Goal: Find specific page/section: Find specific page/section

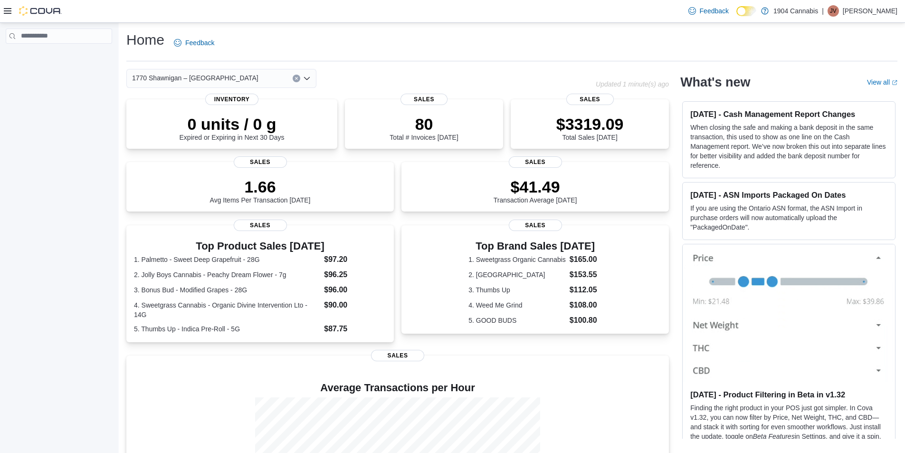
click at [245, 80] on div "1770 Shawnigan – [GEOGRAPHIC_DATA]" at bounding box center [221, 78] width 190 height 19
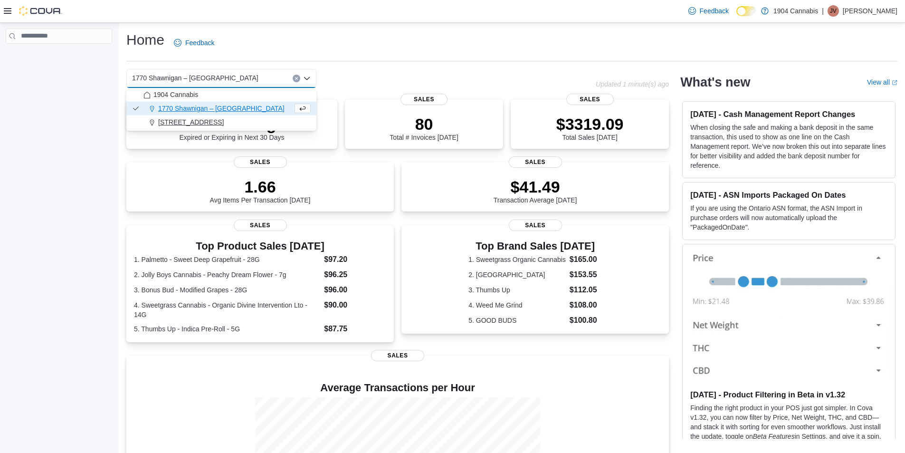
click at [191, 118] on span "[STREET_ADDRESS]" at bounding box center [191, 122] width 66 height 10
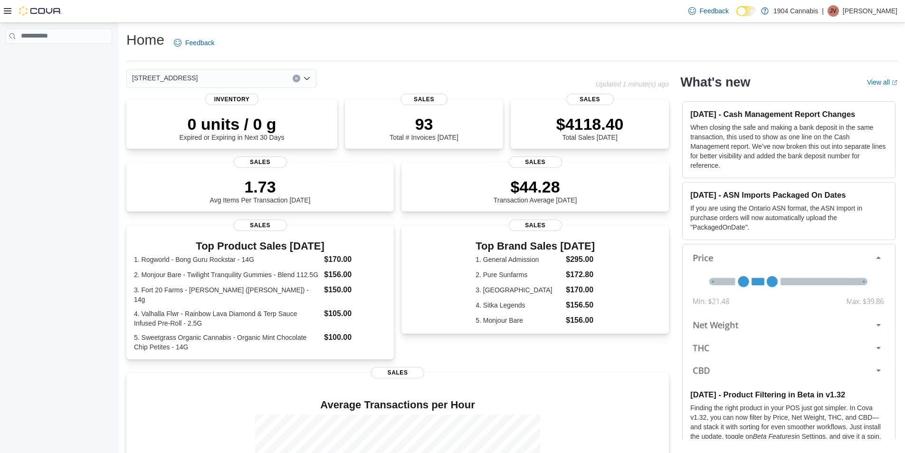
click at [188, 74] on div "[STREET_ADDRESS]" at bounding box center [221, 78] width 190 height 19
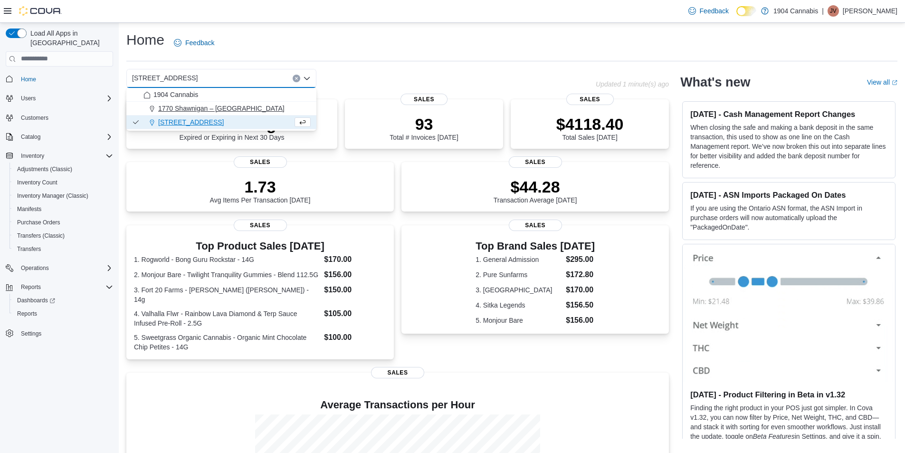
click at [197, 108] on span "1770 Shawnigan – [GEOGRAPHIC_DATA]" at bounding box center [221, 109] width 126 height 10
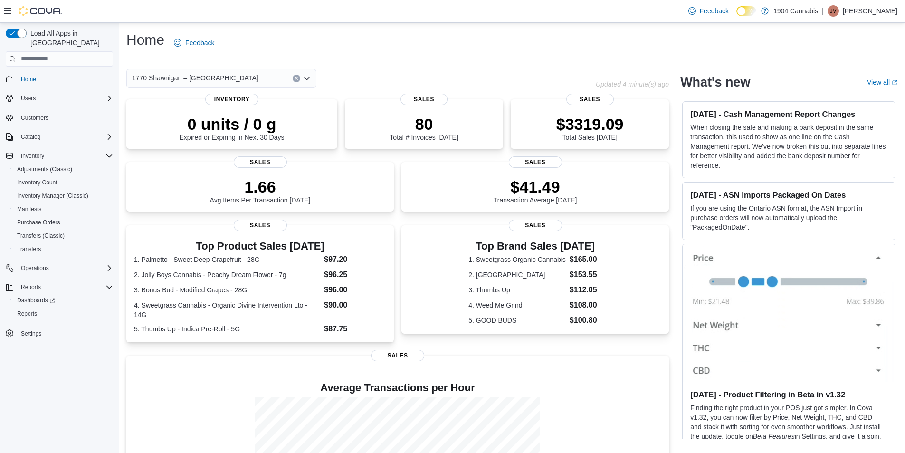
drag, startPoint x: 362, startPoint y: 25, endPoint x: 704, endPoint y: 33, distance: 341.9
click at [704, 33] on div "Home Feedback" at bounding box center [511, 42] width 771 height 25
